Goal: Unclear

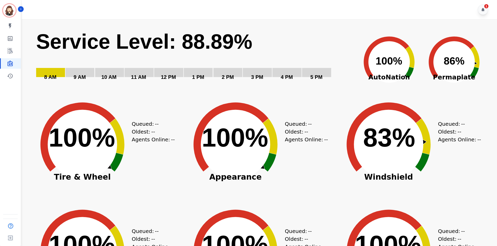
scroll to position [35, 0]
